Goal: Check status: Check status

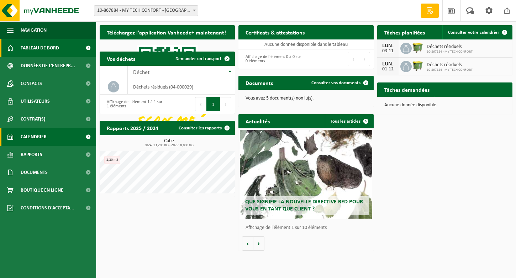
click at [33, 138] on span "Calendrier" at bounding box center [34, 137] width 26 height 18
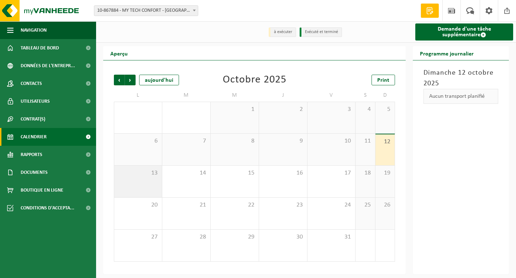
click at [133, 174] on span "13" at bounding box center [138, 173] width 41 height 8
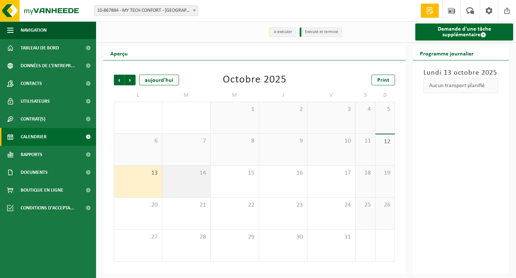
click at [209, 185] on div "14" at bounding box center [186, 182] width 48 height 32
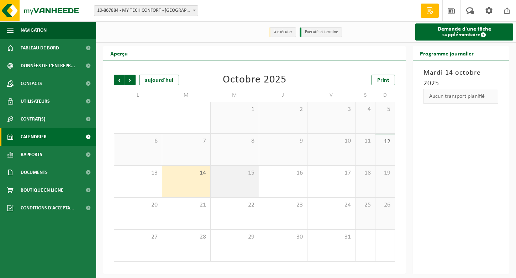
click at [254, 178] on div "15" at bounding box center [235, 182] width 48 height 32
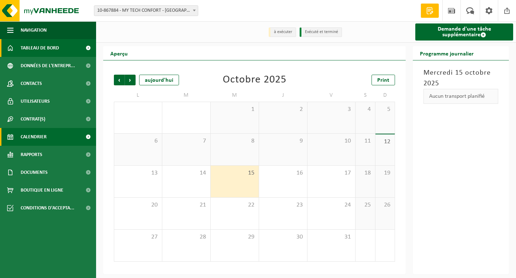
click at [37, 44] on span "Tableau de bord" at bounding box center [40, 48] width 38 height 18
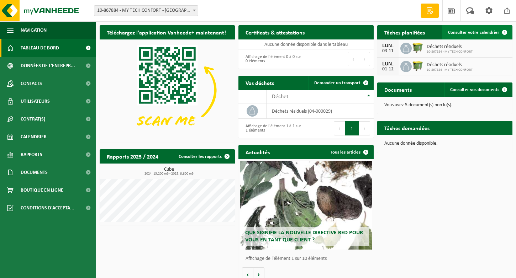
click at [482, 33] on span "Consulter votre calendrier" at bounding box center [473, 32] width 51 height 5
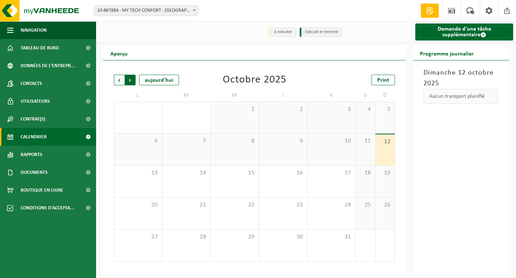
click at [115, 82] on span "Précédent" at bounding box center [119, 80] width 11 height 11
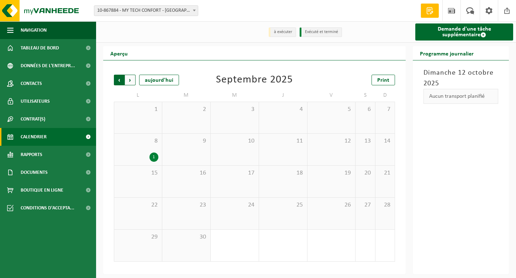
click at [132, 83] on span "Suivant" at bounding box center [130, 80] width 11 height 11
click at [150, 143] on span "6" at bounding box center [138, 141] width 41 height 8
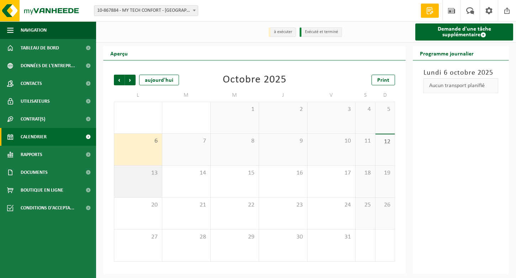
click at [151, 176] on span "13" at bounding box center [138, 173] width 41 height 8
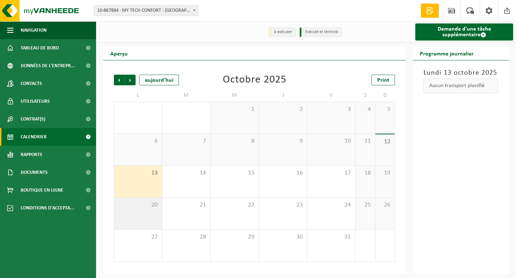
click at [148, 222] on div "20" at bounding box center [138, 214] width 48 height 32
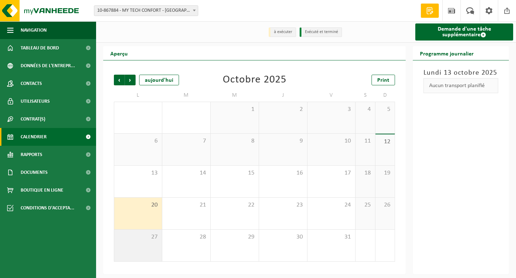
click at [150, 247] on div "27" at bounding box center [138, 246] width 48 height 32
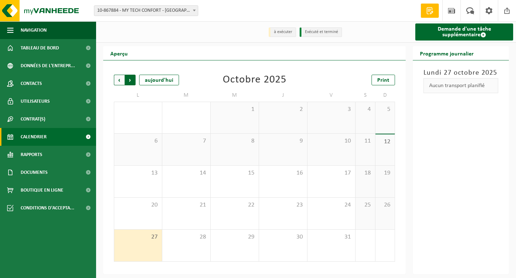
click at [118, 81] on span "Précédent" at bounding box center [119, 80] width 11 height 11
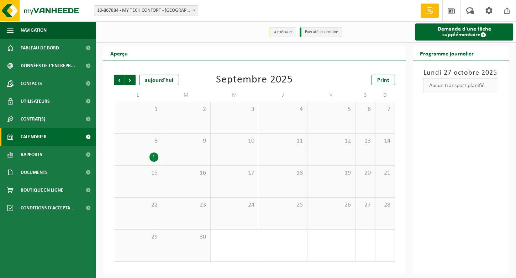
click at [118, 81] on span "Précédent" at bounding box center [119, 80] width 11 height 11
click at [134, 82] on span "Suivant" at bounding box center [130, 80] width 11 height 11
click at [154, 157] on div "1" at bounding box center [153, 157] width 9 height 9
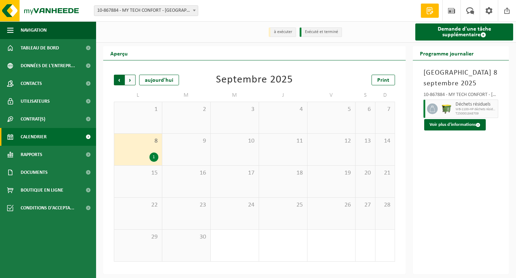
click at [131, 80] on span "Suivant" at bounding box center [130, 80] width 11 height 11
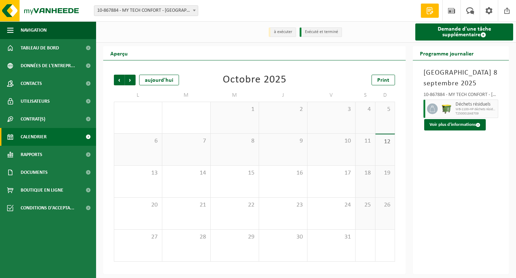
click at [131, 80] on span "Suivant" at bounding box center [130, 80] width 11 height 11
click at [155, 159] on icon at bounding box center [153, 157] width 6 height 6
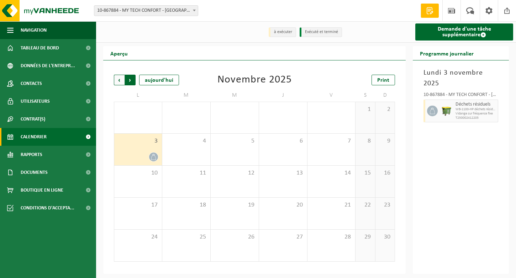
click at [119, 81] on span "Précédent" at bounding box center [119, 80] width 11 height 11
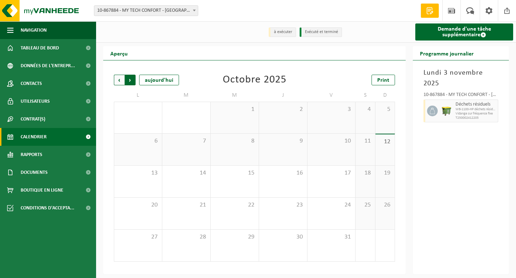
click at [118, 81] on span "Précédent" at bounding box center [119, 80] width 11 height 11
click at [139, 183] on div "15" at bounding box center [138, 182] width 48 height 32
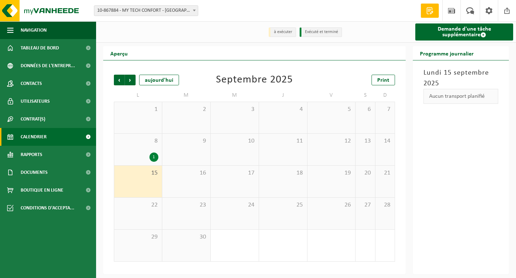
click at [146, 213] on div "22" at bounding box center [138, 214] width 48 height 32
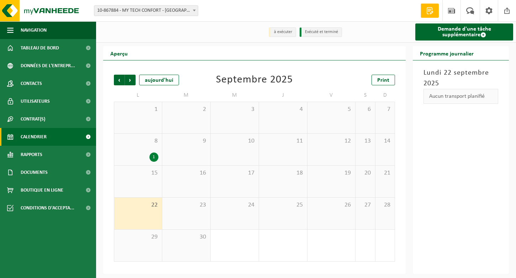
click at [146, 239] on span "29" at bounding box center [138, 237] width 41 height 8
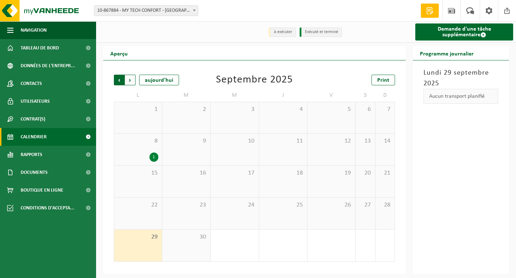
click at [129, 75] on span "Suivant" at bounding box center [130, 80] width 11 height 11
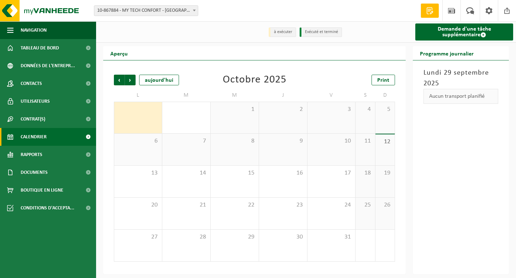
click at [151, 136] on div "6" at bounding box center [138, 150] width 48 height 32
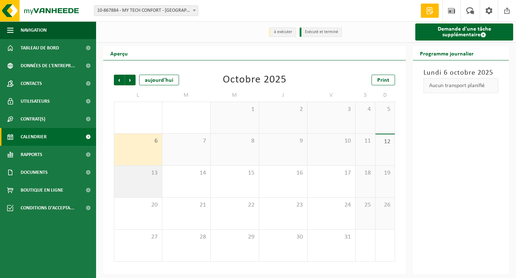
click at [134, 179] on div "13" at bounding box center [138, 182] width 48 height 32
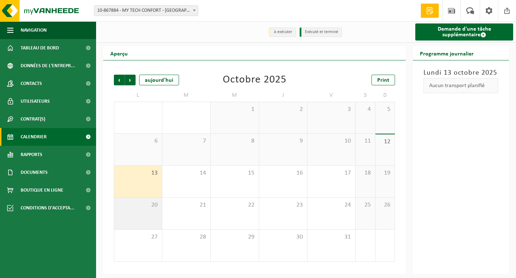
click at [141, 208] on span "20" at bounding box center [138, 205] width 41 height 8
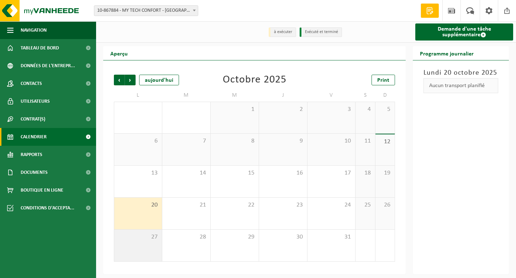
click at [140, 235] on span "27" at bounding box center [138, 237] width 41 height 8
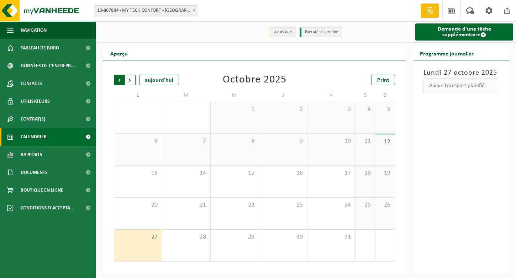
click at [128, 81] on span "Suivant" at bounding box center [130, 80] width 11 height 11
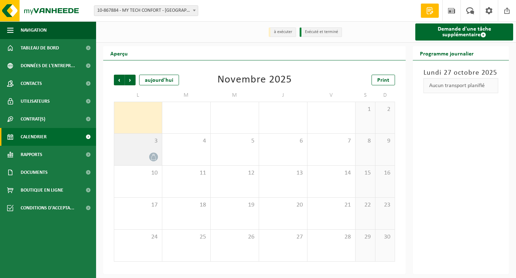
click at [144, 144] on span "3" at bounding box center [138, 141] width 41 height 8
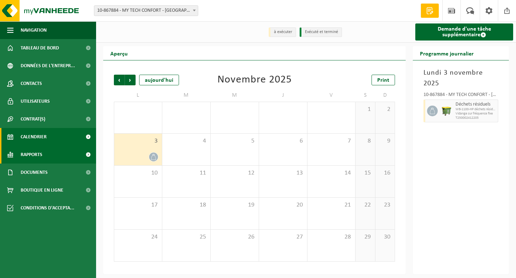
click at [39, 153] on span "Rapports" at bounding box center [32, 155] width 22 height 18
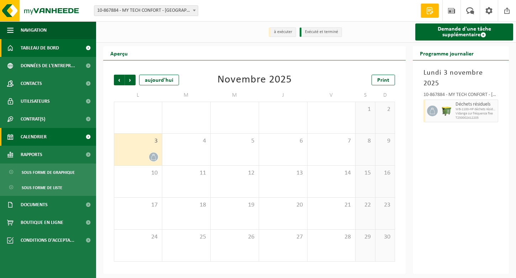
click at [33, 51] on span "Tableau de bord" at bounding box center [40, 48] width 38 height 18
